Goal: Information Seeking & Learning: Learn about a topic

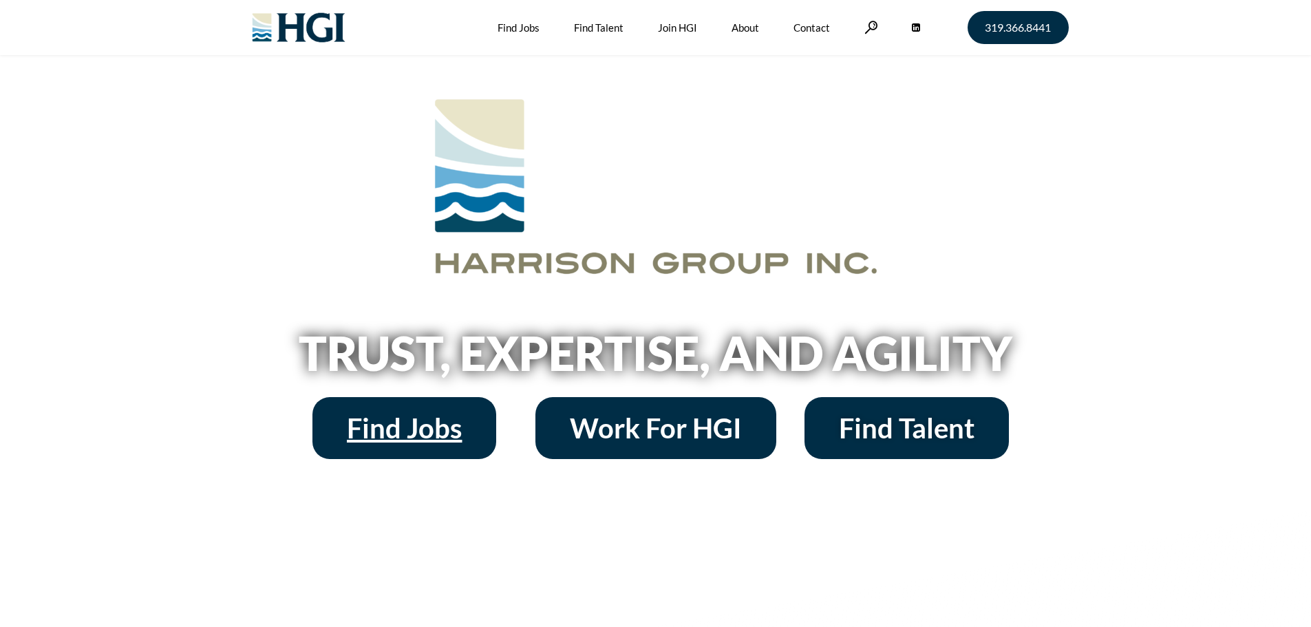
click at [342, 417] on link "Find Jobs" at bounding box center [405, 428] width 184 height 62
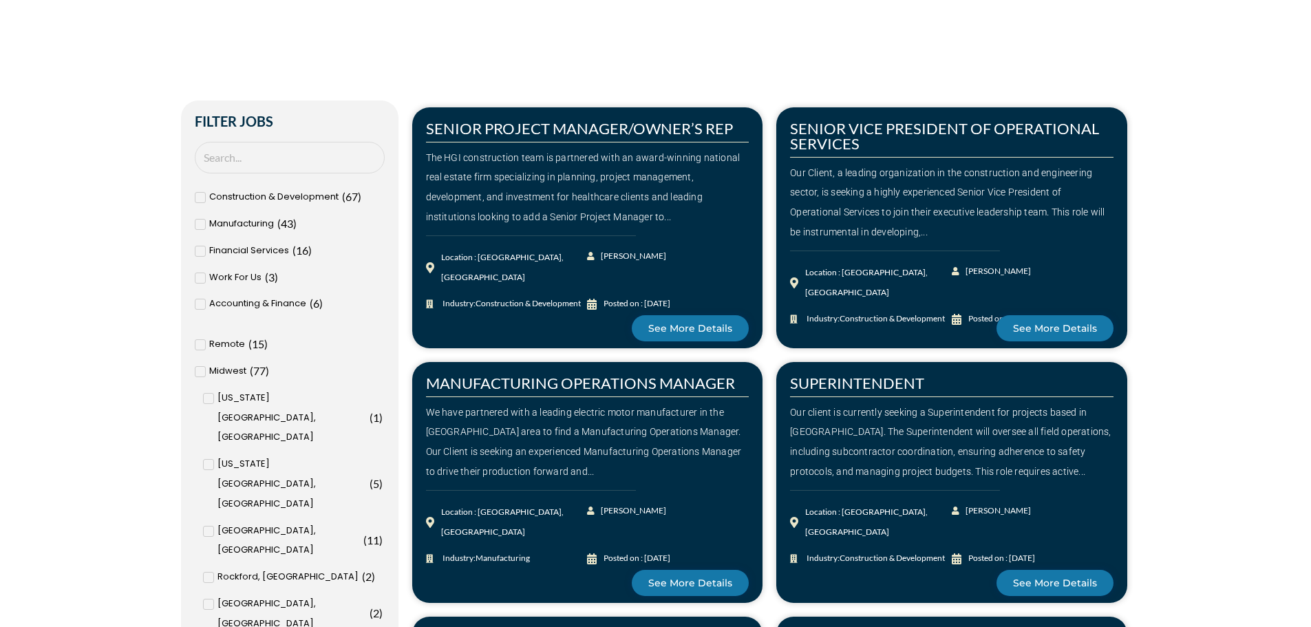
scroll to position [413, 0]
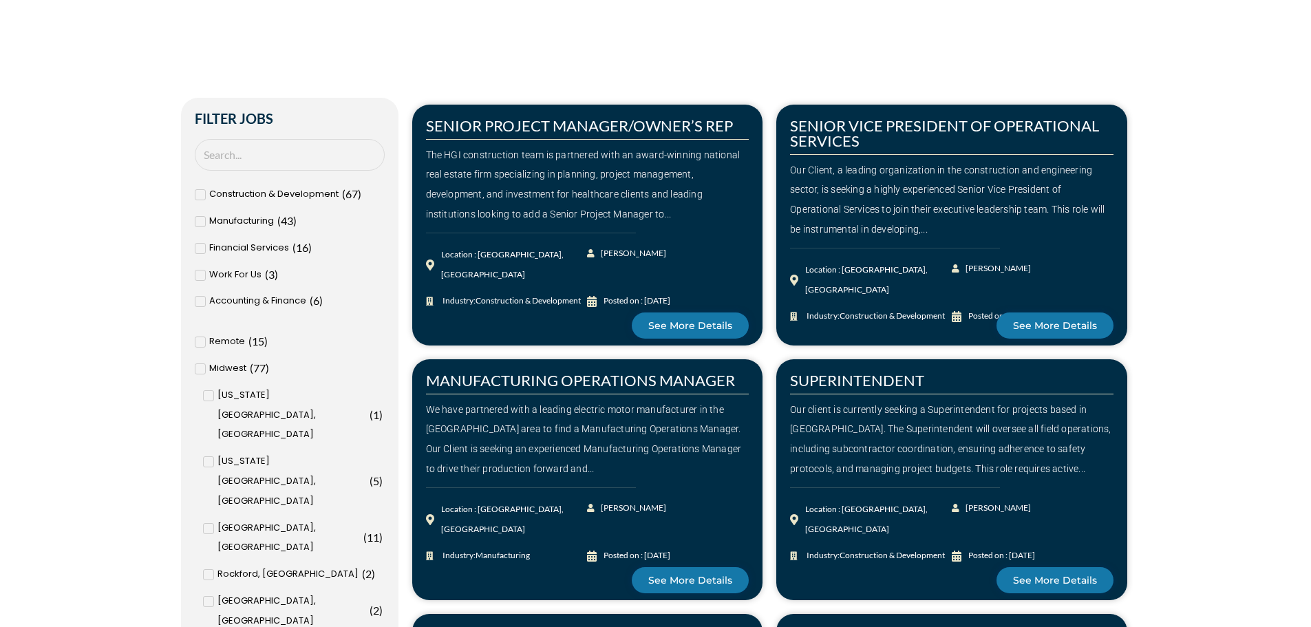
click at [205, 523] on span at bounding box center [208, 528] width 11 height 11
click at [0, 0] on input "Milwaukee, WI ( 11 )" at bounding box center [0, 0] width 0 height 0
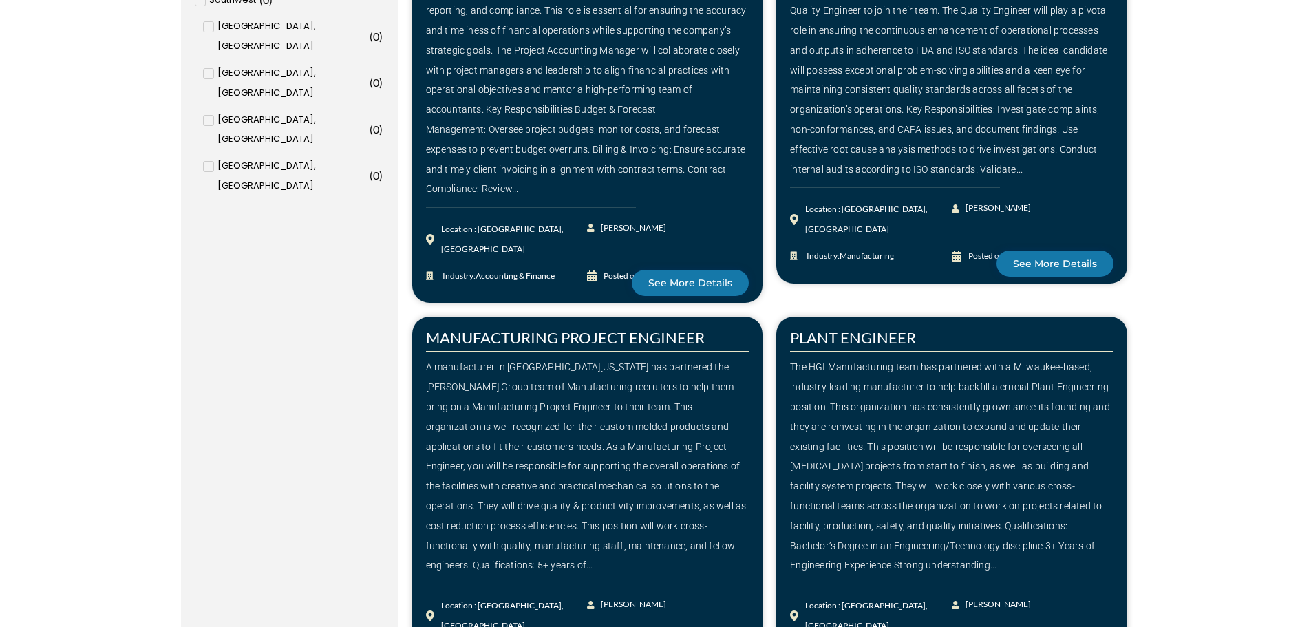
scroll to position [1790, 0]
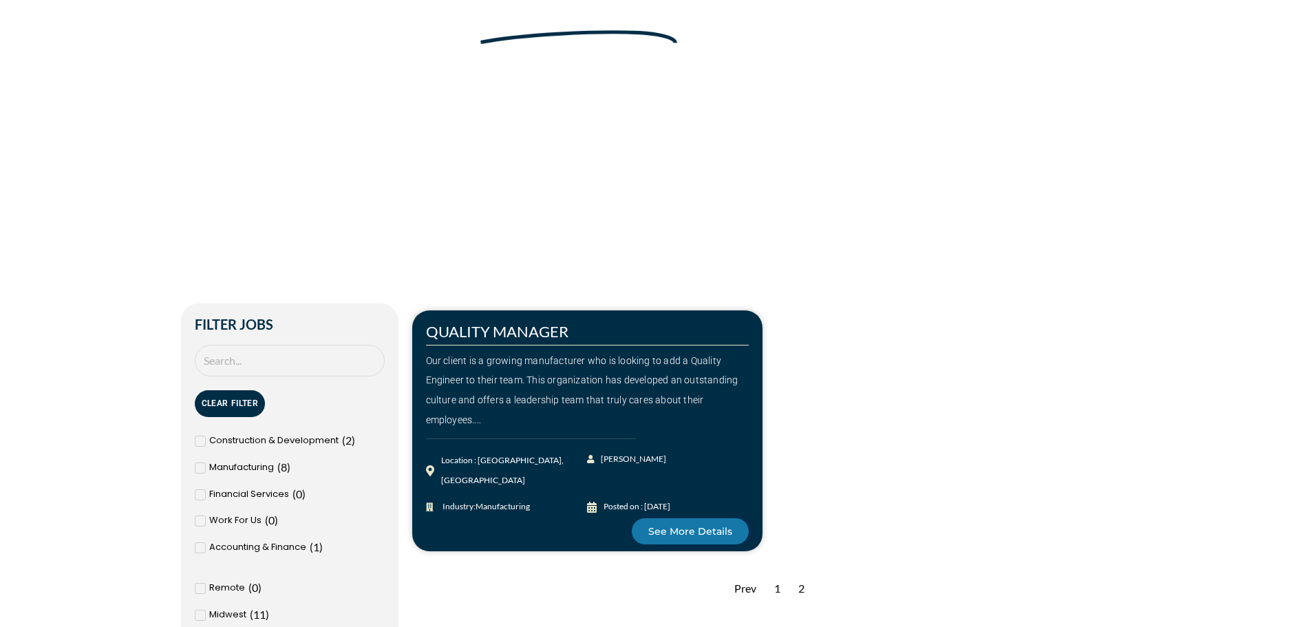
scroll to position [206, 0]
click at [338, 365] on input "Search Job" at bounding box center [290, 362] width 190 height 32
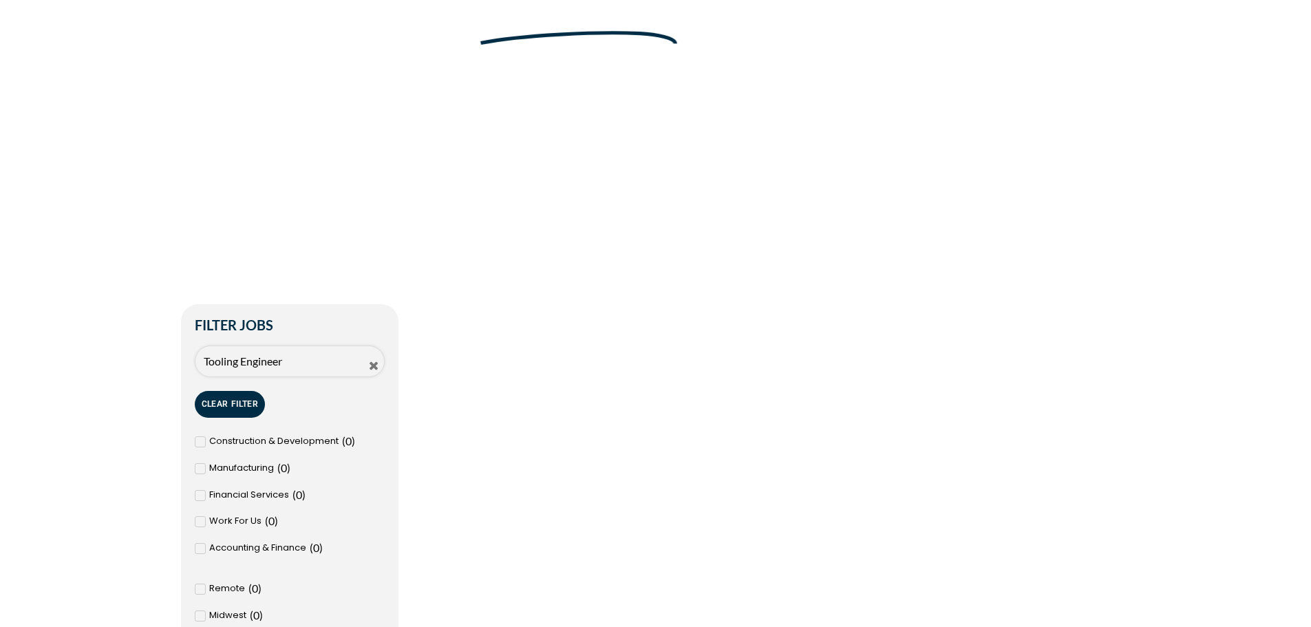
type input "Tooling Engineer"
click at [257, 407] on button "Clear Filter" at bounding box center [230, 404] width 71 height 27
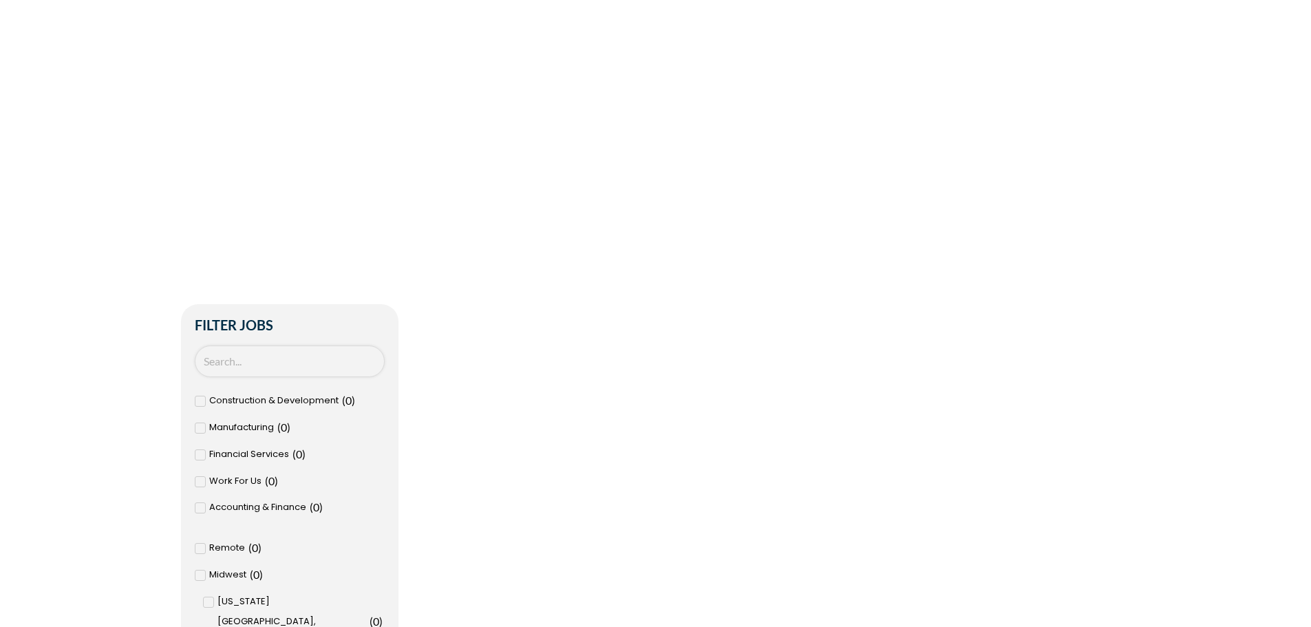
click at [269, 366] on input "Search Job" at bounding box center [290, 362] width 190 height 32
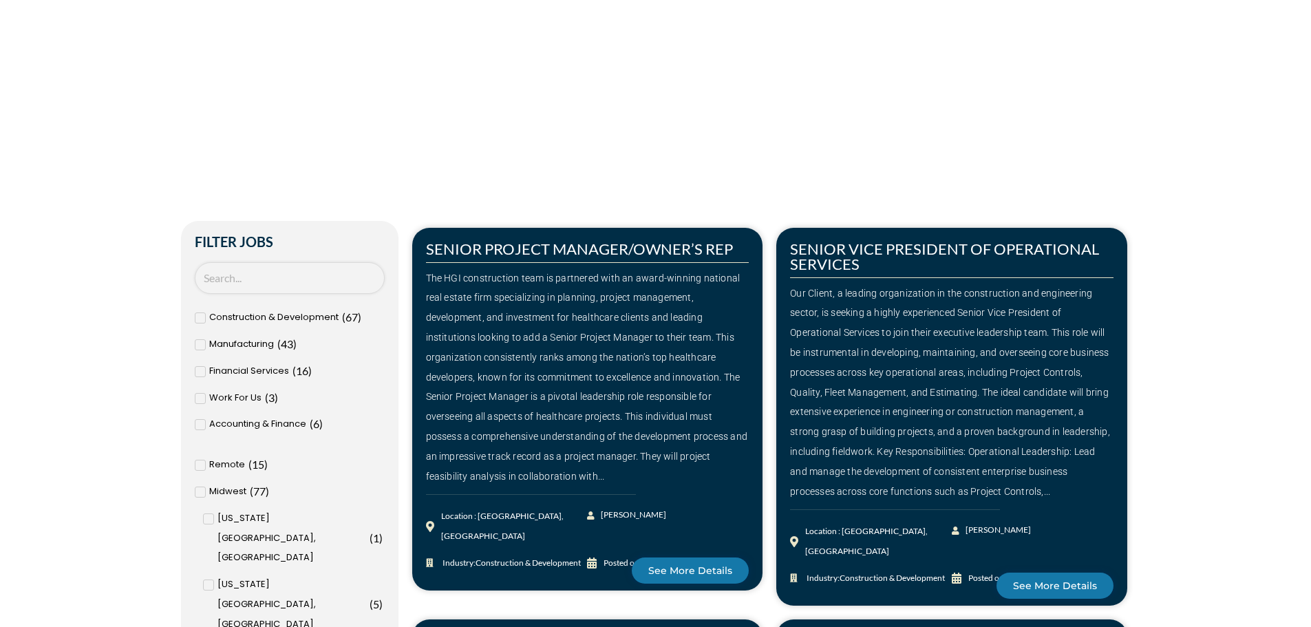
scroll to position [206, 0]
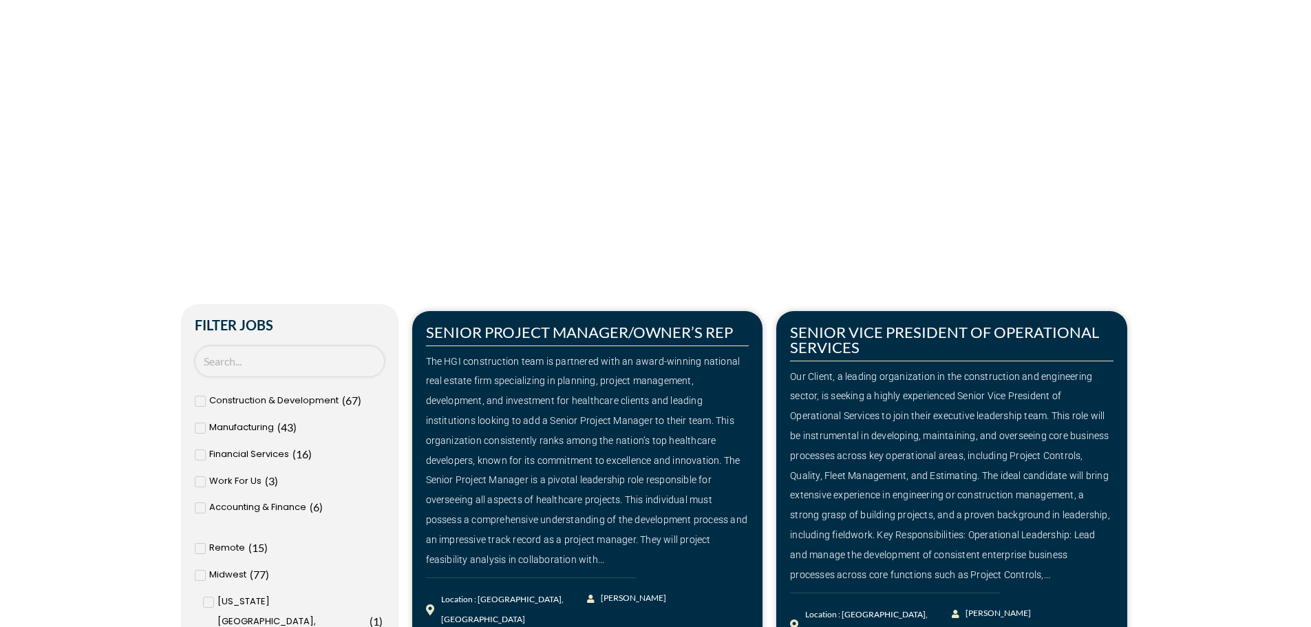
click at [228, 357] on input "Search Job" at bounding box center [290, 362] width 190 height 32
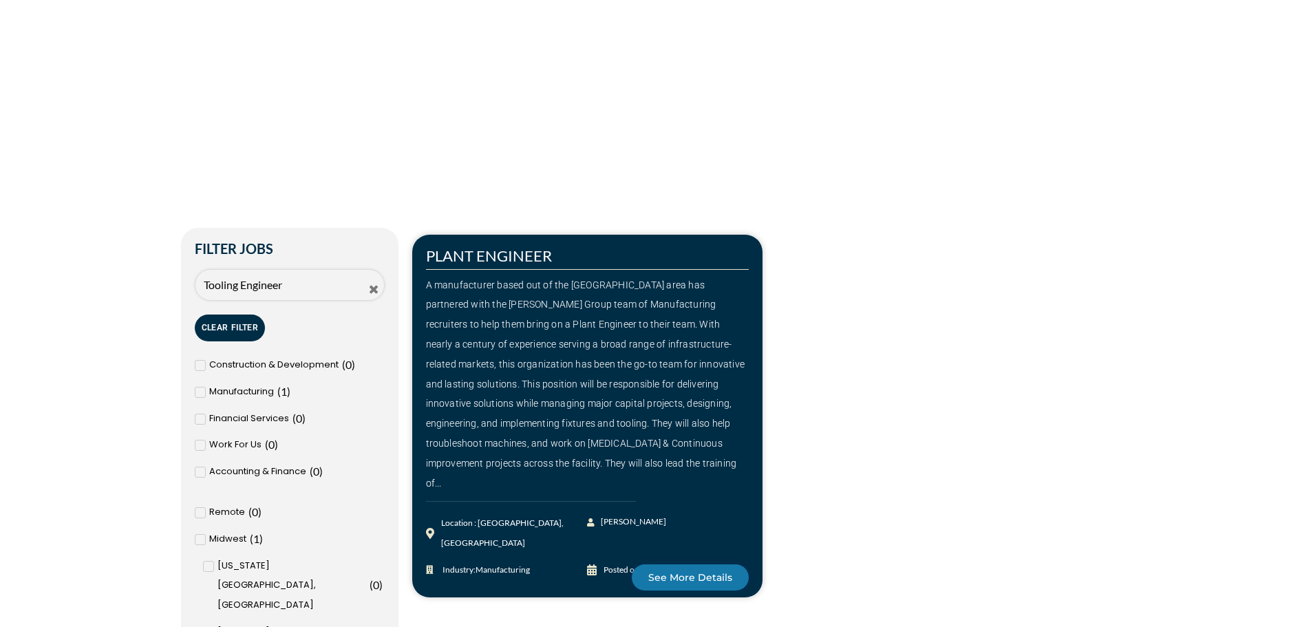
scroll to position [275, 0]
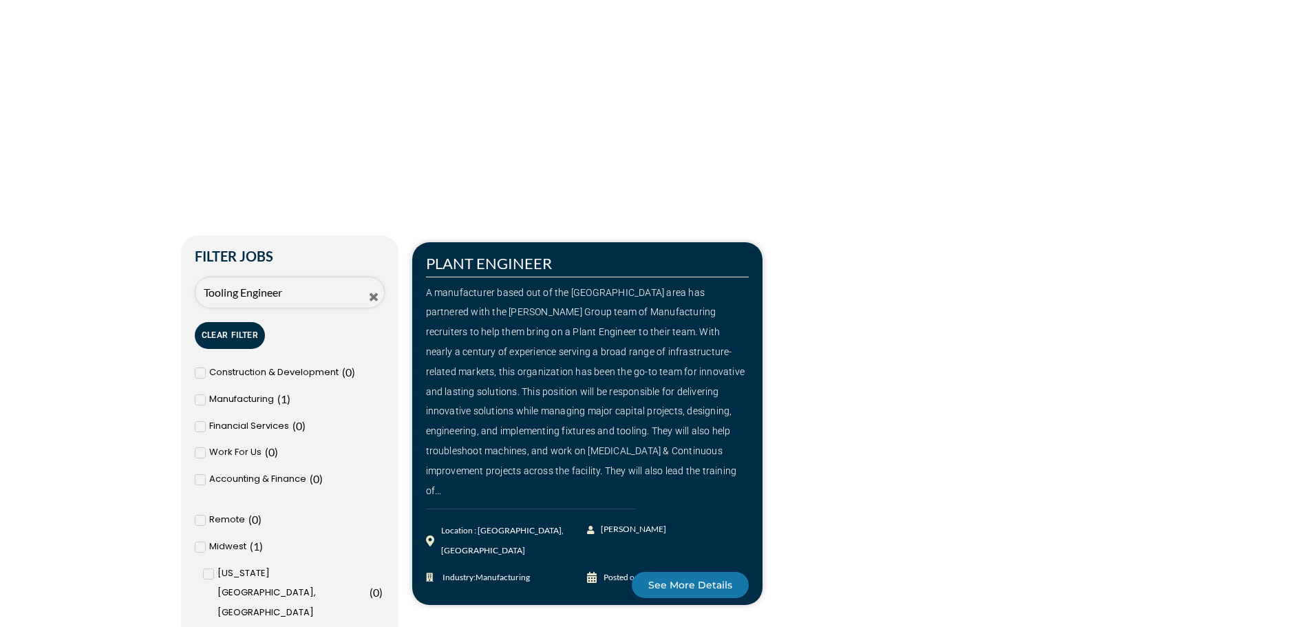
click at [319, 299] on input "Tooling Engineer" at bounding box center [290, 293] width 190 height 32
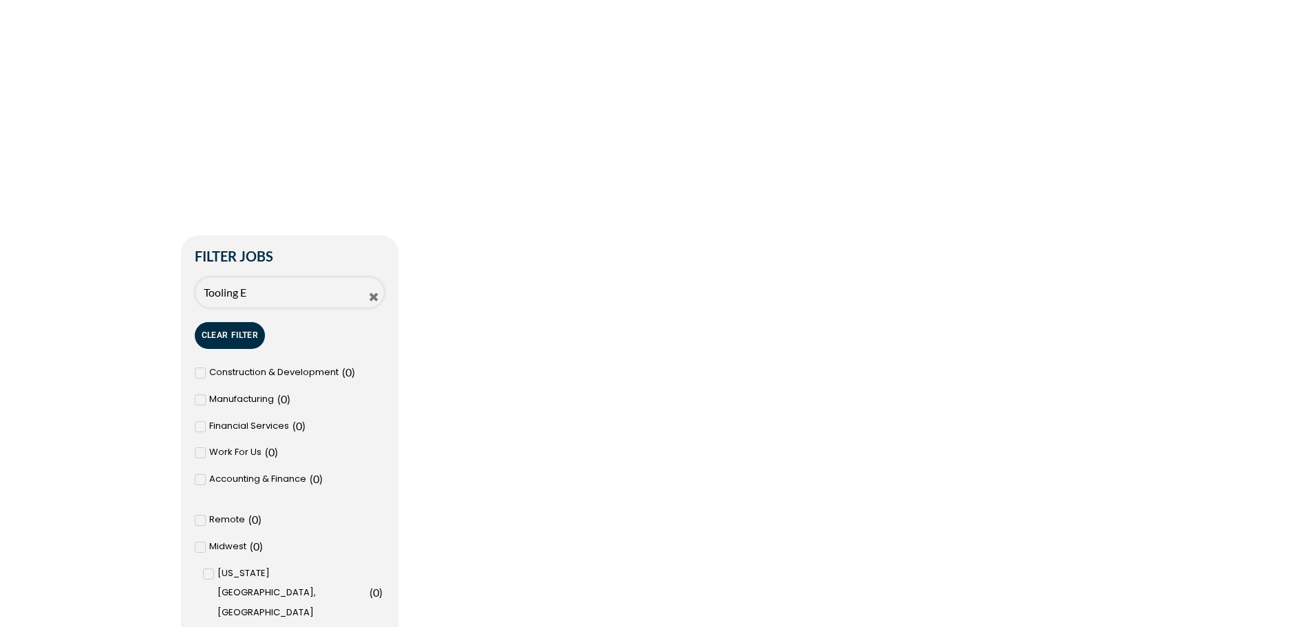
type input "Tooling"
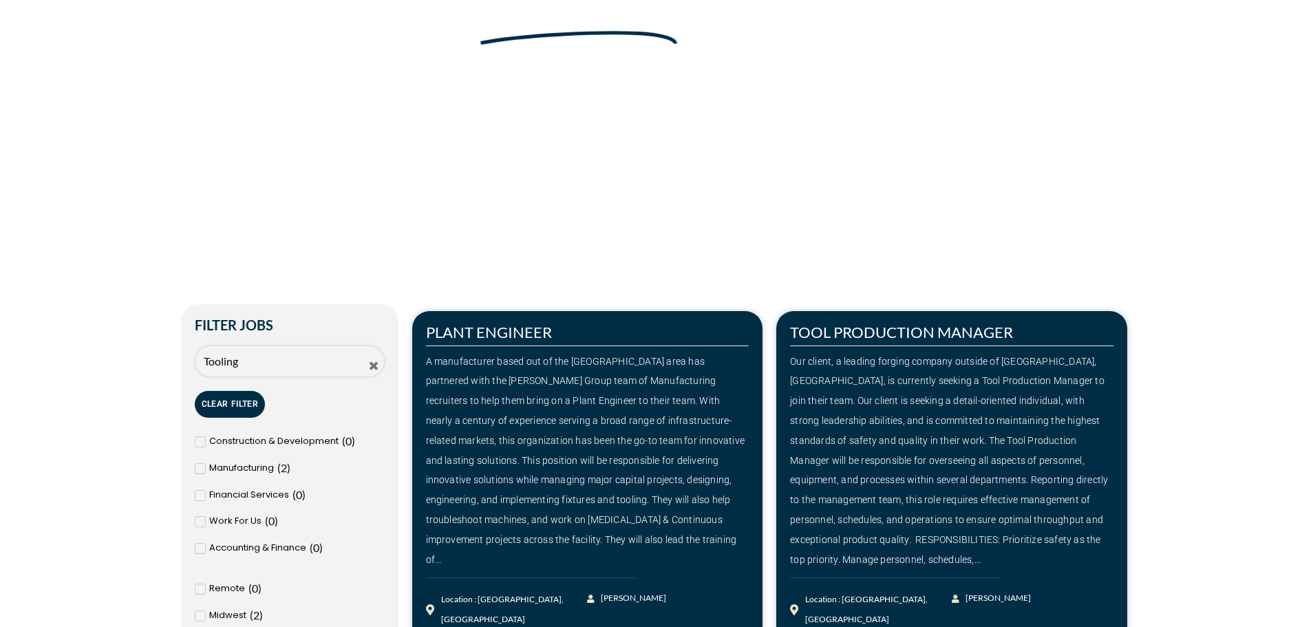
scroll to position [0, 0]
